Goal: Task Accomplishment & Management: Use online tool/utility

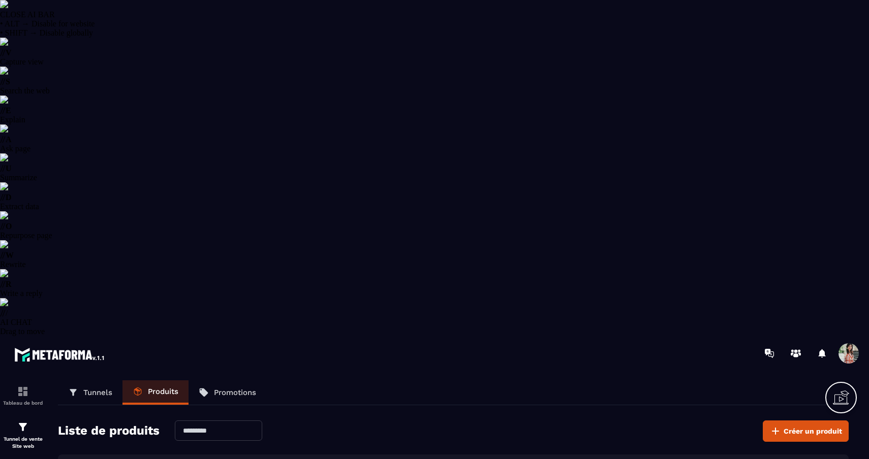
select select "******"
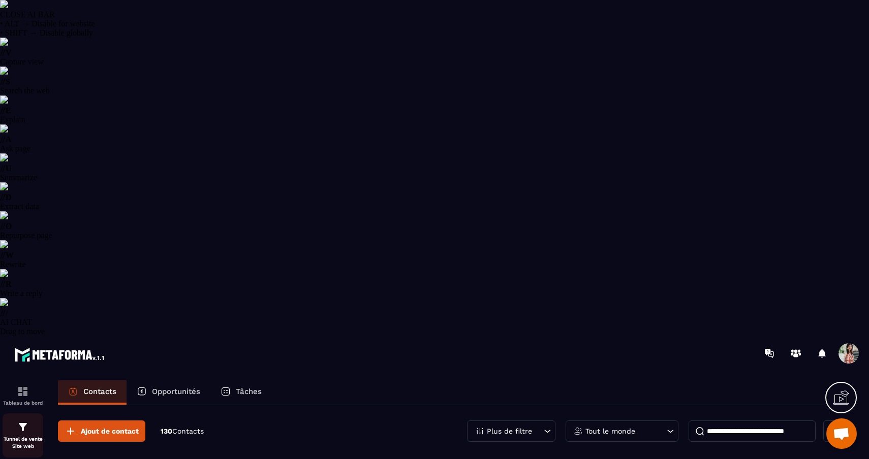
click at [20, 421] on img at bounding box center [23, 427] width 12 height 12
